Goal: Navigation & Orientation: Find specific page/section

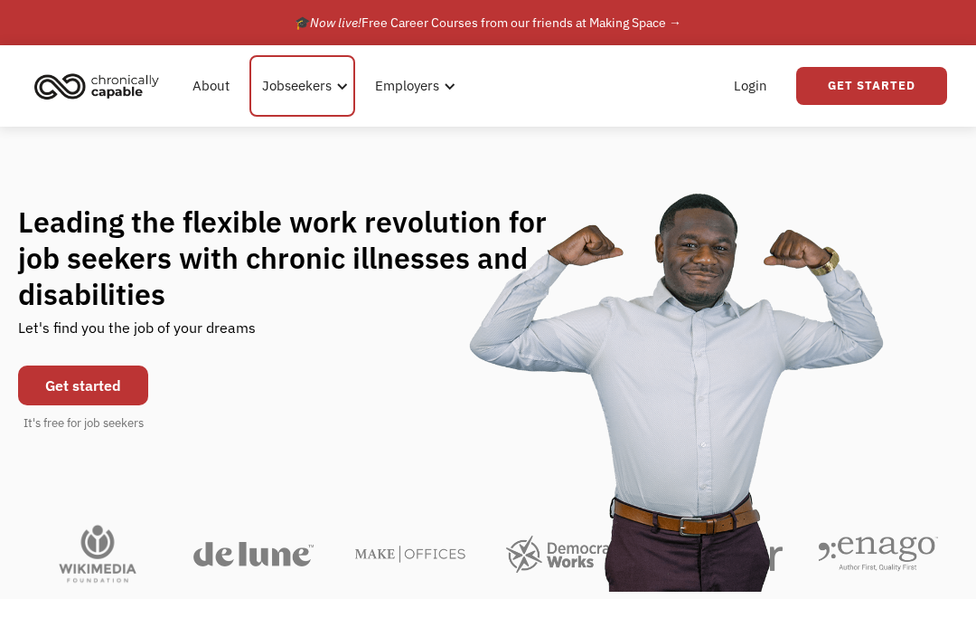
click at [295, 78] on div "Jobseekers" at bounding box center [297, 86] width 70 height 22
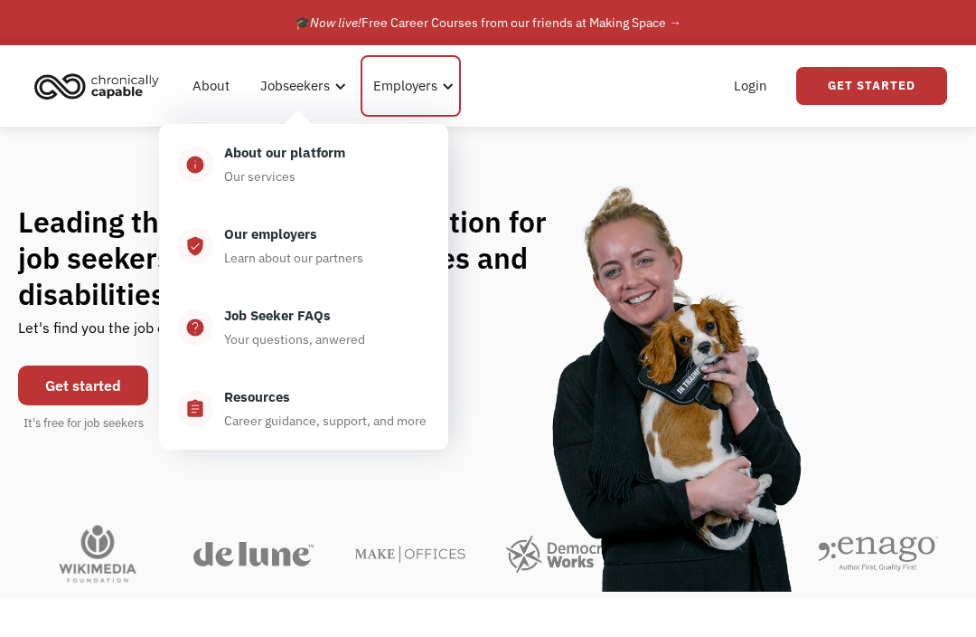
click at [400, 71] on div "Employers" at bounding box center [411, 85] width 100 height 61
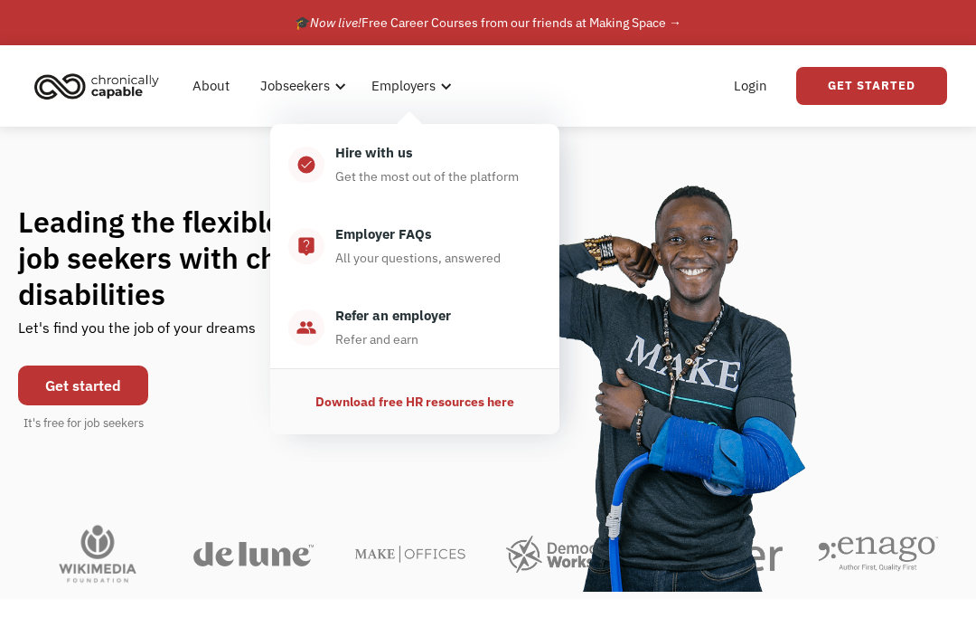
click at [854, 88] on link "Get Started" at bounding box center [872, 86] width 151 height 38
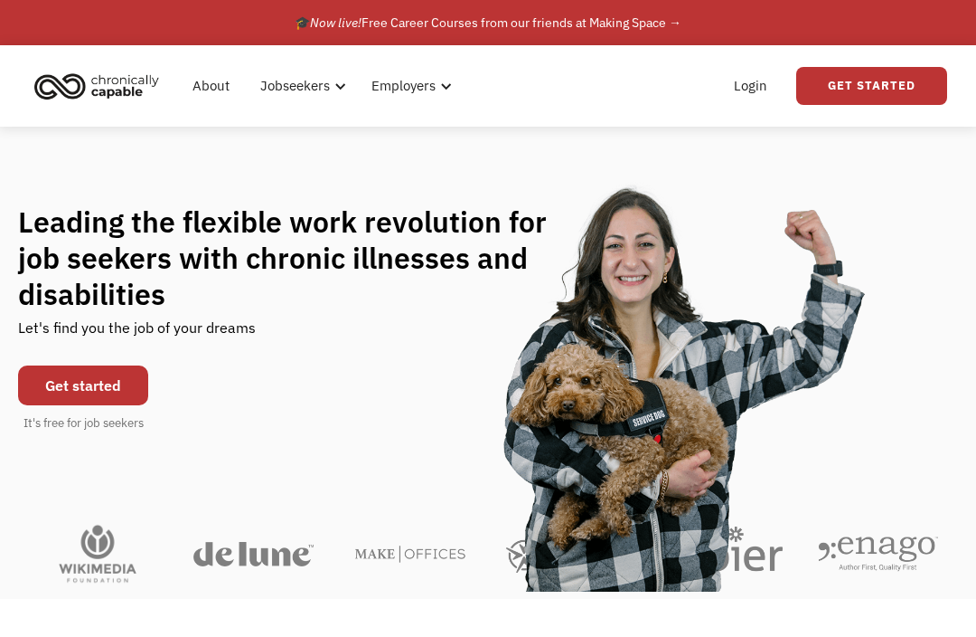
click at [850, 114] on div "Login Get Started" at bounding box center [835, 86] width 224 height 58
click at [859, 89] on link "Get Started" at bounding box center [872, 86] width 151 height 38
click at [856, 88] on link "Get Started" at bounding box center [872, 86] width 151 height 38
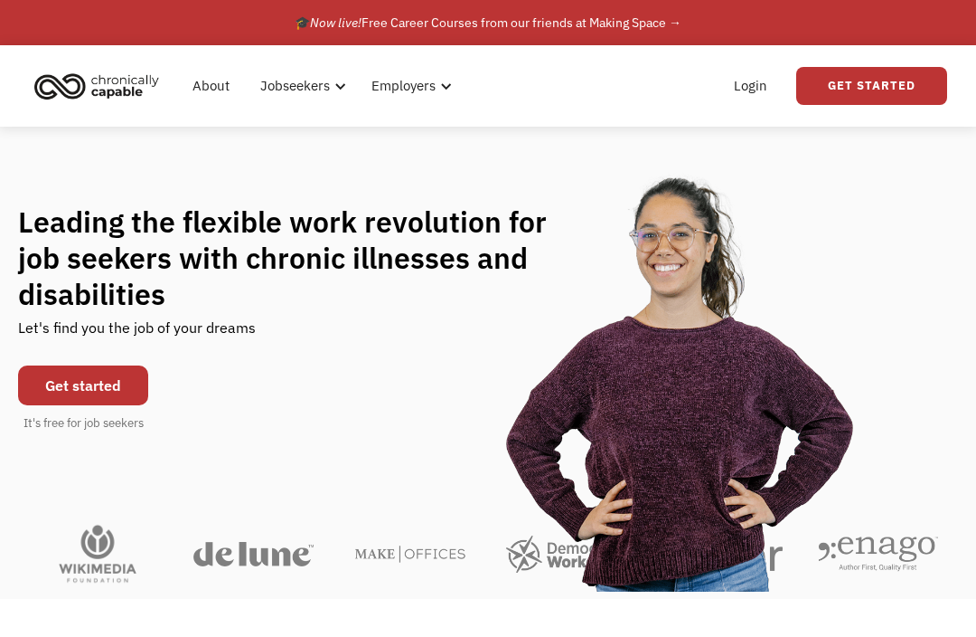
click at [861, 83] on link "Get Started" at bounding box center [872, 86] width 151 height 38
click at [861, 78] on link "Get Started" at bounding box center [872, 86] width 151 height 38
click at [385, 78] on div "Employers" at bounding box center [405, 86] width 64 height 22
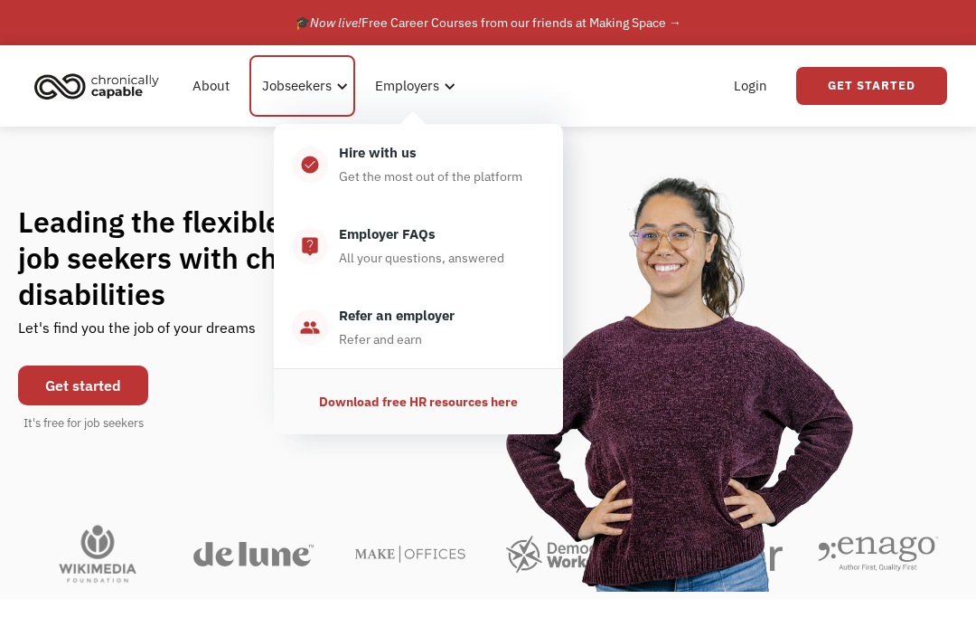
click at [316, 80] on div "Jobseekers" at bounding box center [297, 86] width 70 height 22
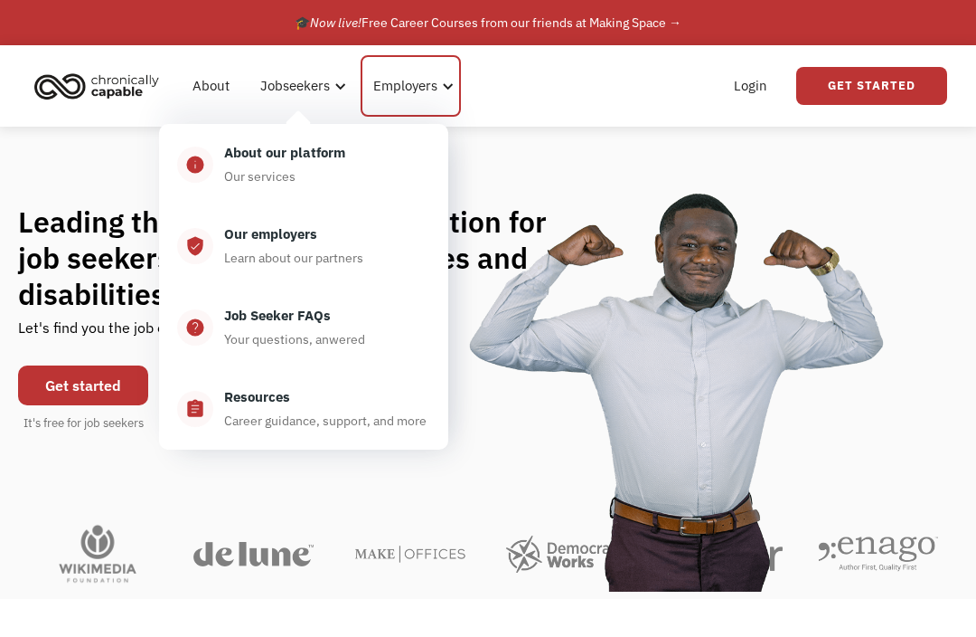
click at [391, 104] on div "Employers" at bounding box center [411, 85] width 100 height 61
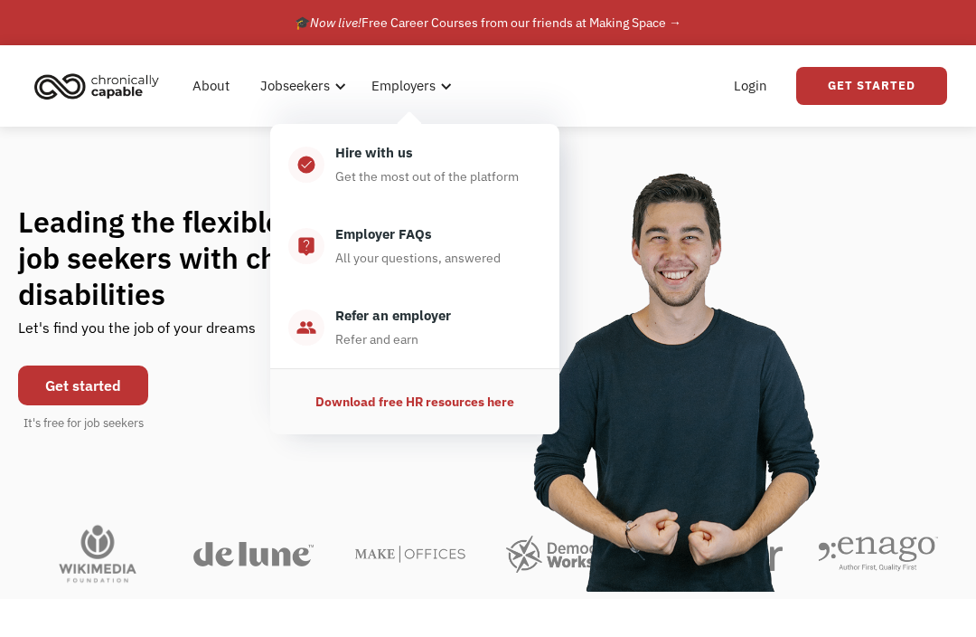
click at [344, 158] on div "Hire with us" at bounding box center [374, 153] width 78 height 22
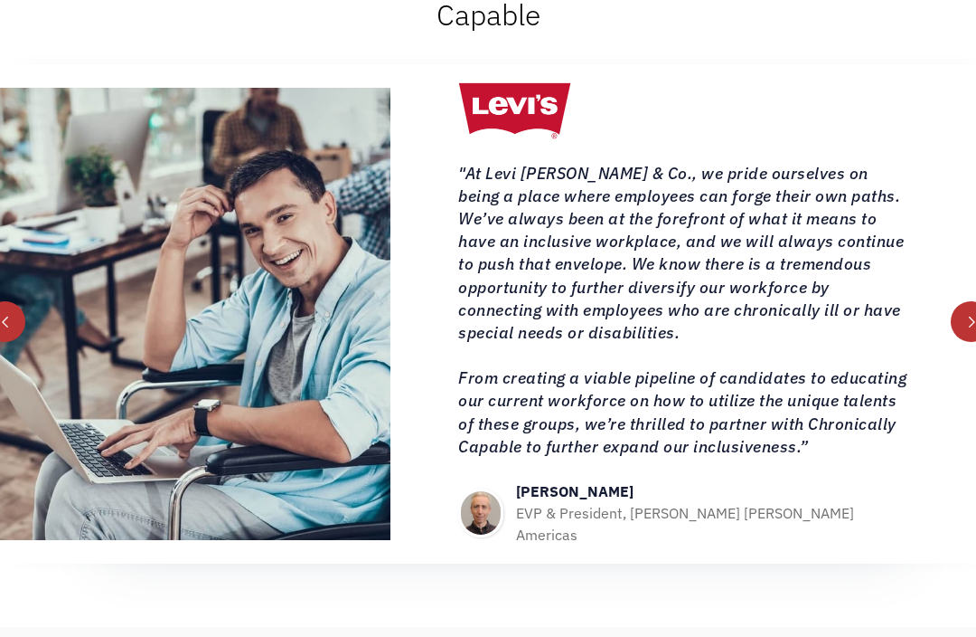
scroll to position [997, 0]
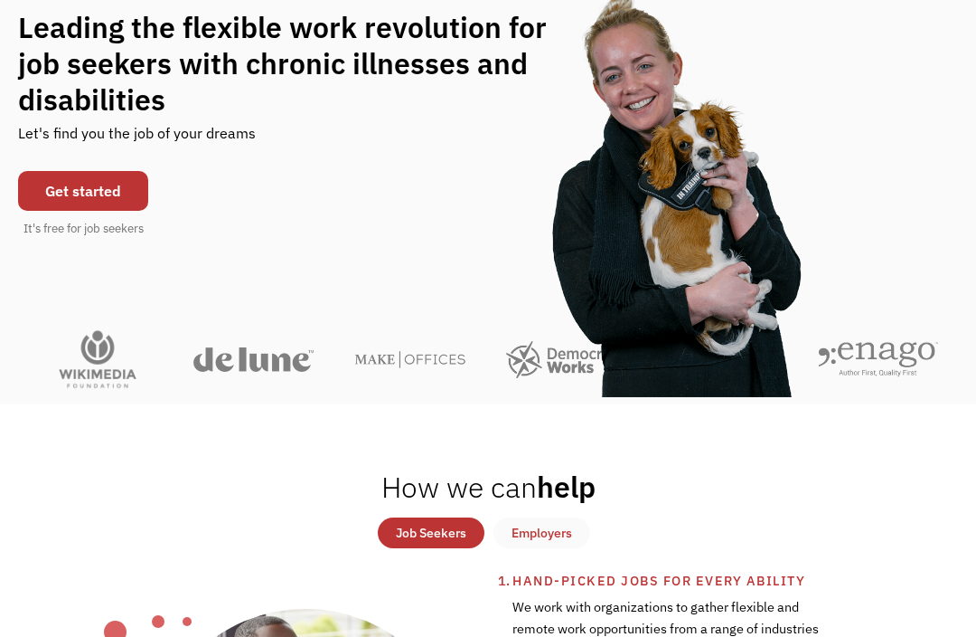
scroll to position [155, 0]
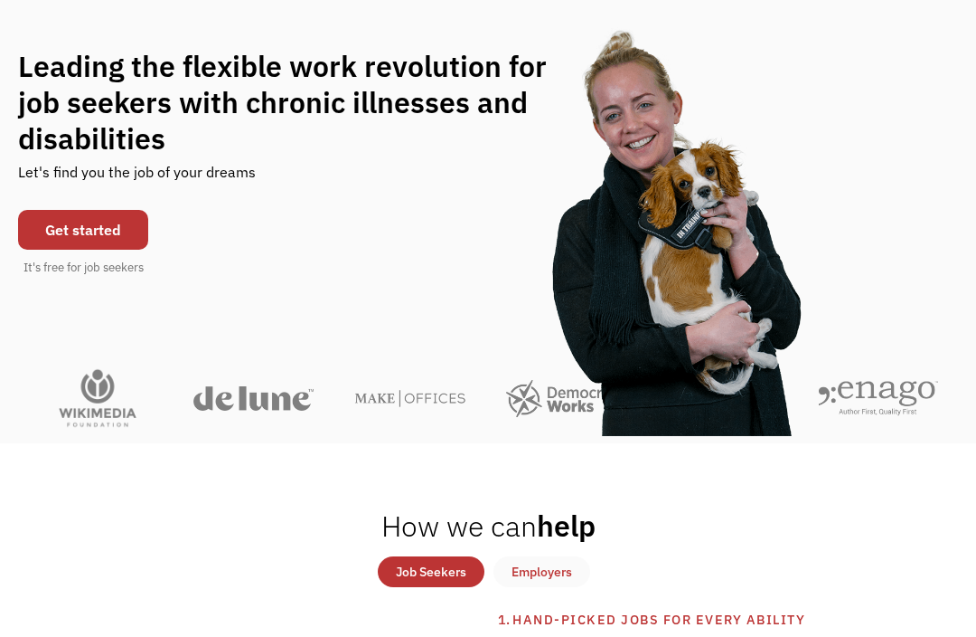
click at [67, 250] on link "Get started" at bounding box center [83, 231] width 130 height 40
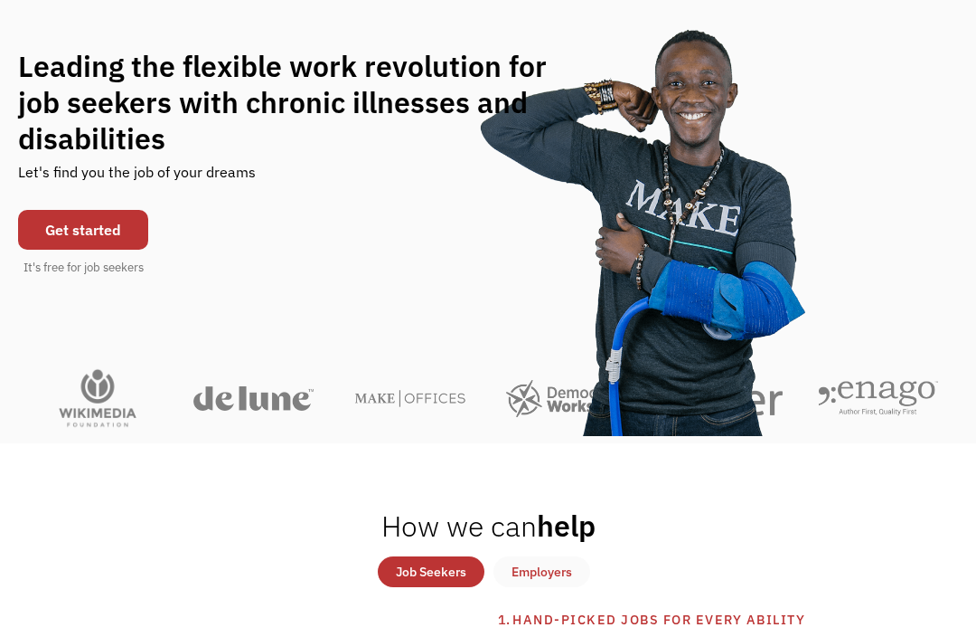
scroll to position [156, 0]
click at [91, 250] on link "Get started" at bounding box center [83, 230] width 130 height 40
click at [40, 250] on link "Get started" at bounding box center [83, 230] width 130 height 40
click at [36, 250] on link "Get started" at bounding box center [83, 230] width 130 height 40
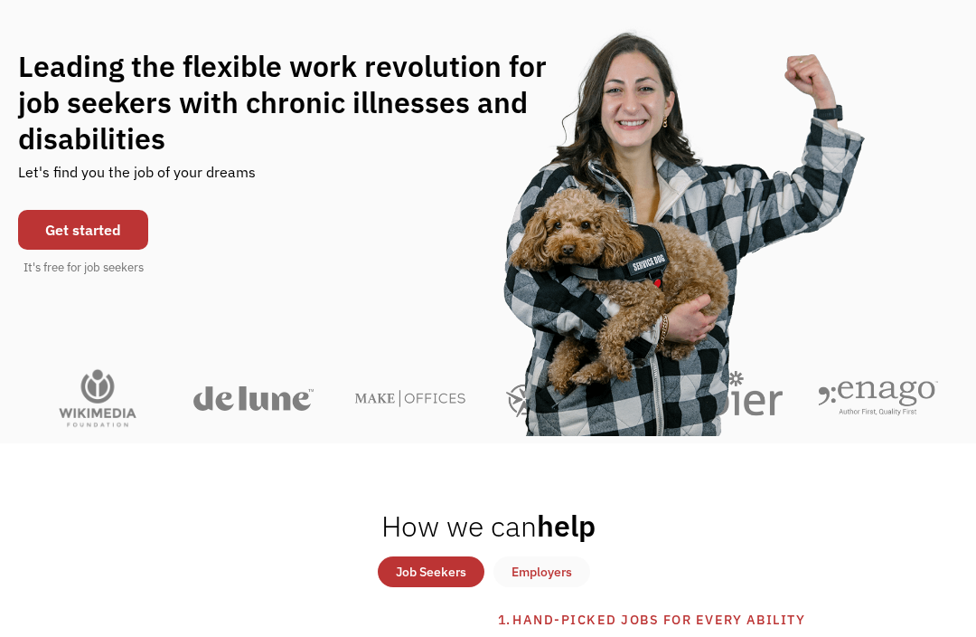
click at [38, 250] on link "Get started" at bounding box center [83, 230] width 130 height 40
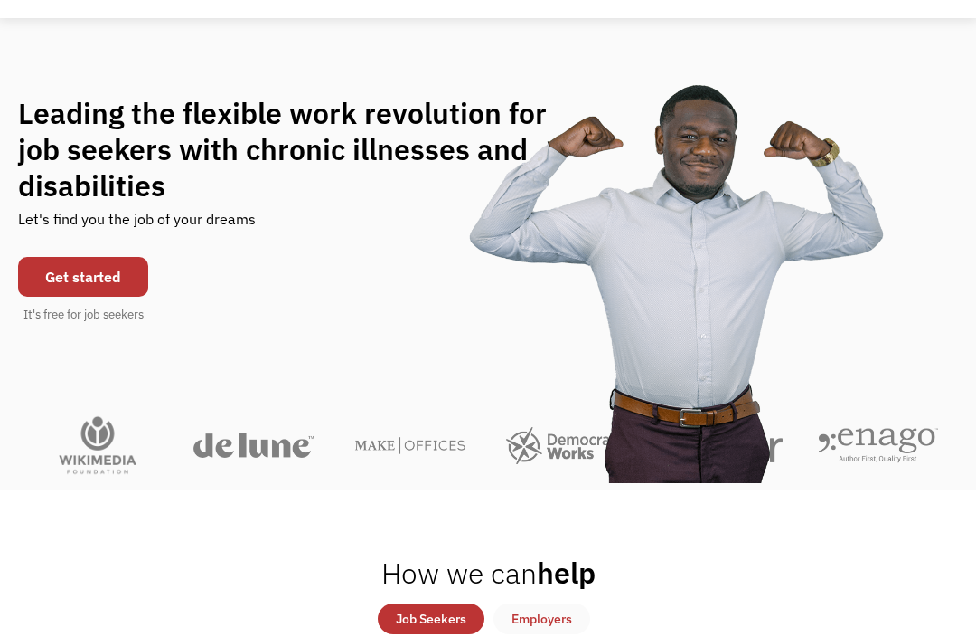
scroll to position [0, 0]
